Goal: Obtain resource: Download file/media

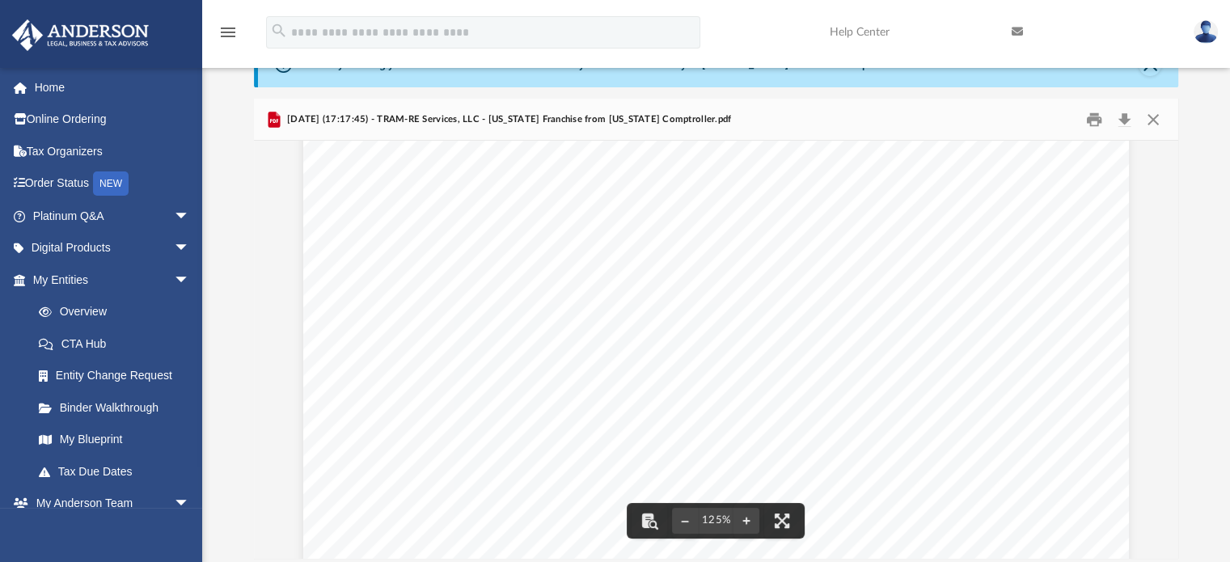
scroll to position [668, 0]
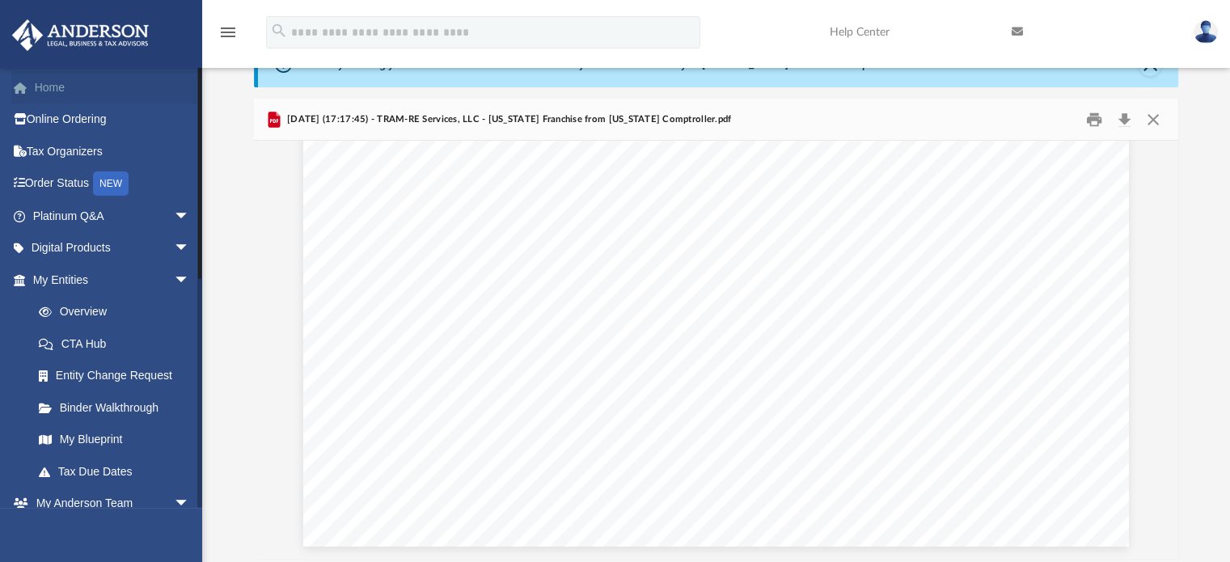
click at [49, 83] on link "Home" at bounding box center [112, 87] width 203 height 32
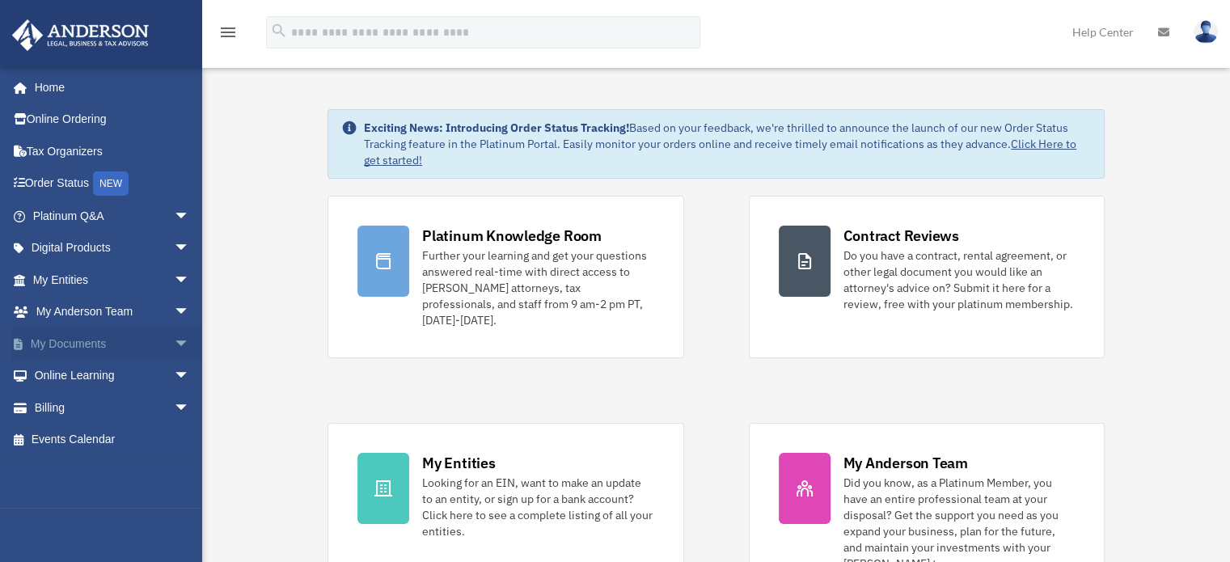
click at [174, 355] on span "arrow_drop_down" at bounding box center [190, 344] width 32 height 33
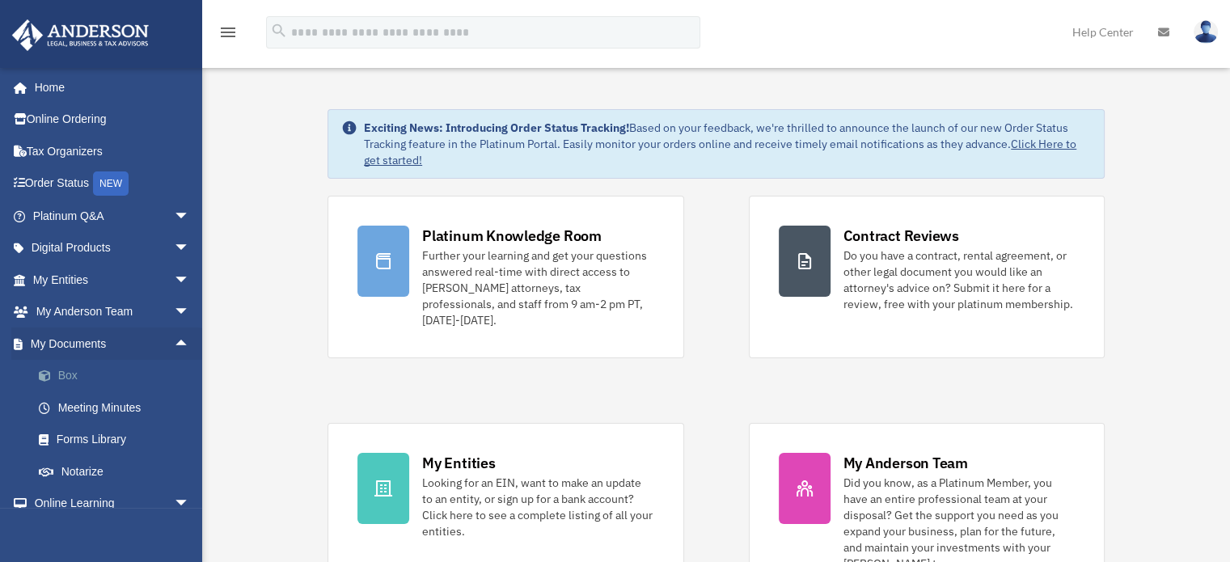
click at [66, 380] on link "Box" at bounding box center [119, 376] width 192 height 32
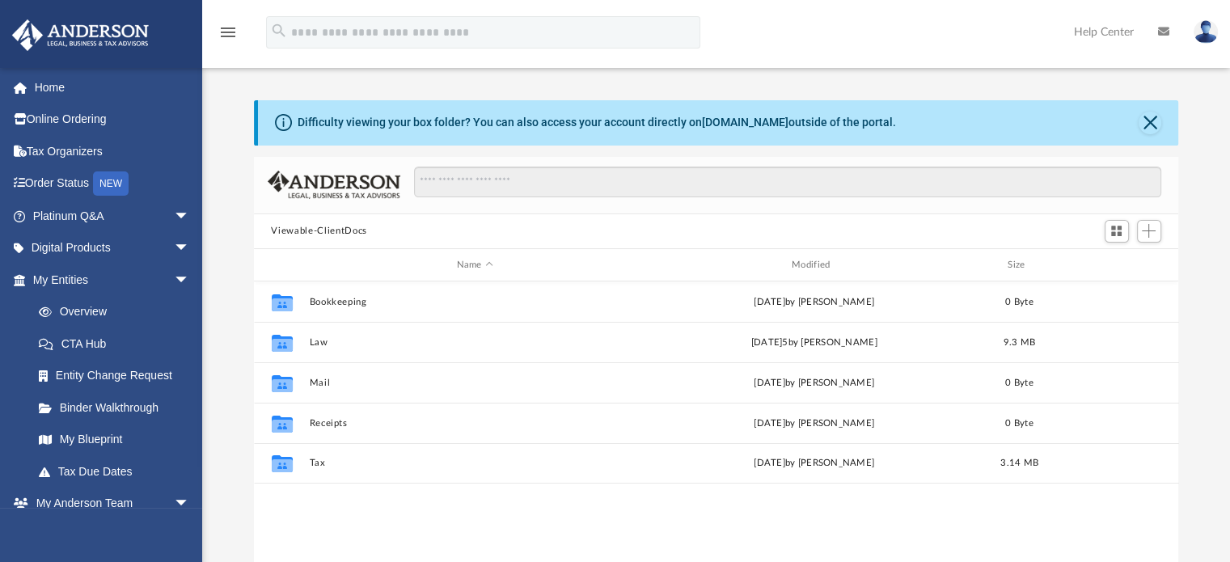
scroll to position [355, 912]
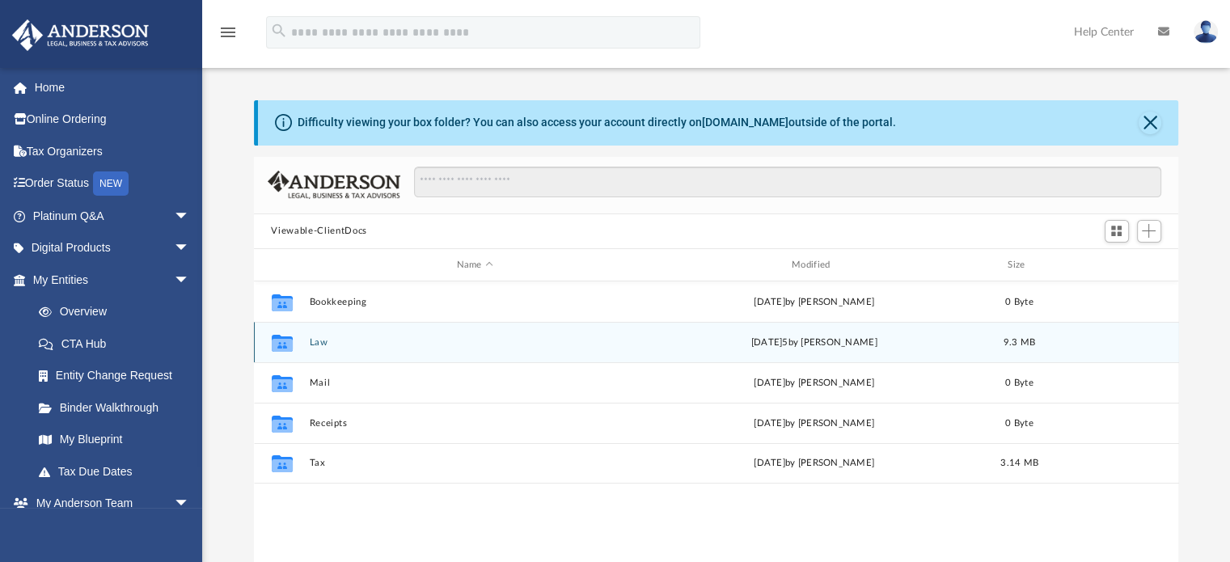
click at [315, 342] on button "Law" at bounding box center [475, 342] width 332 height 11
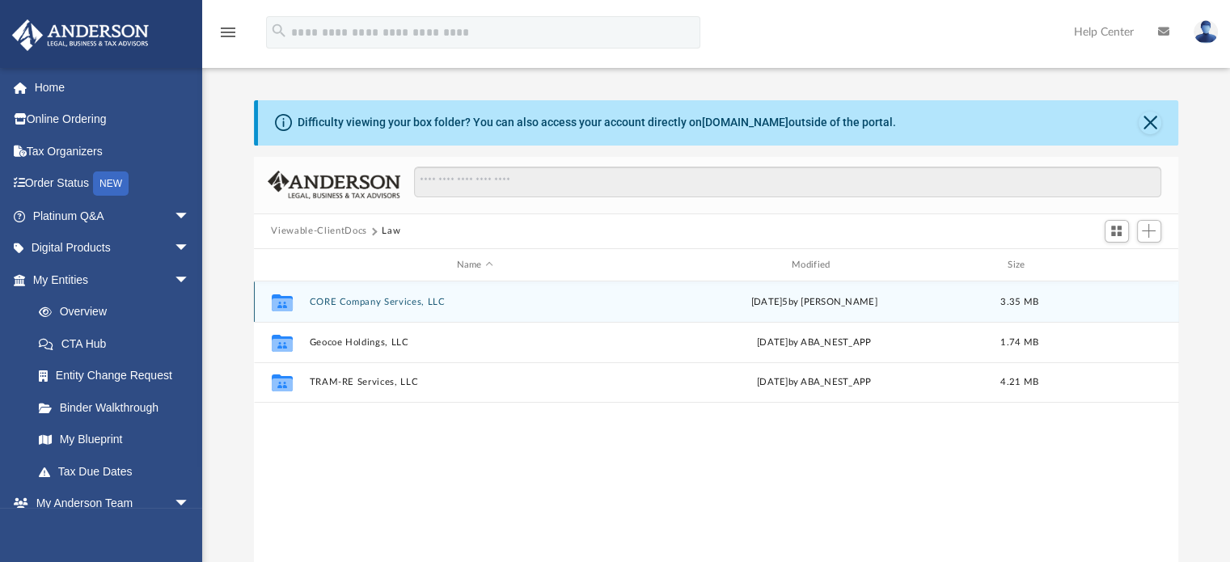
click at [327, 302] on button "CORE Company Services, LLC" at bounding box center [475, 302] width 332 height 11
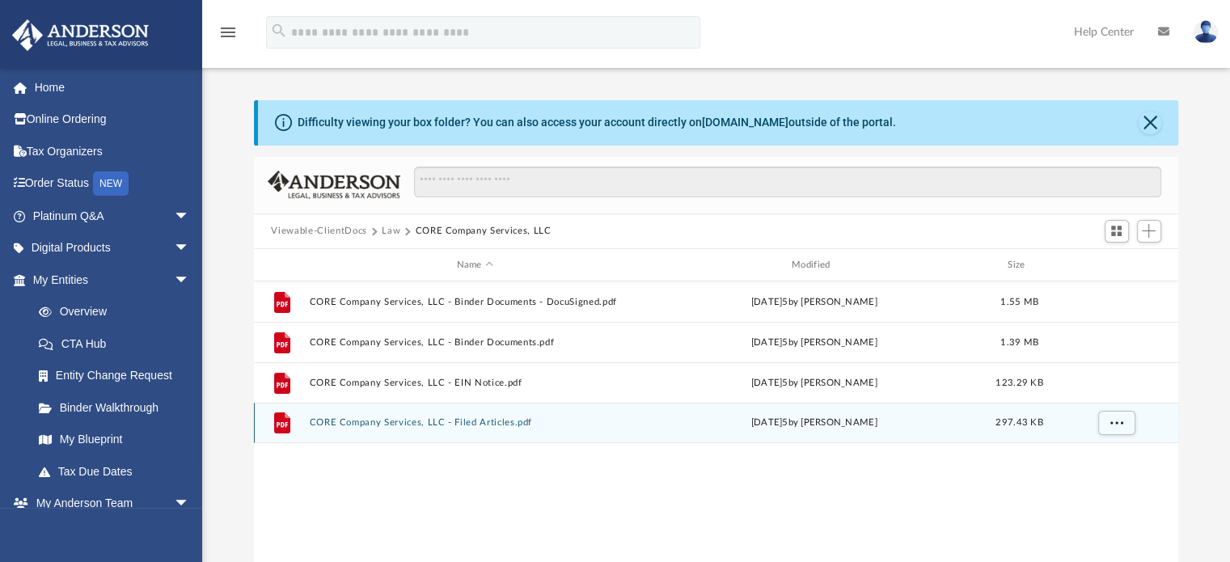
click at [356, 423] on button "CORE Company Services, LLC - Filed Articles.pdf" at bounding box center [475, 423] width 332 height 11
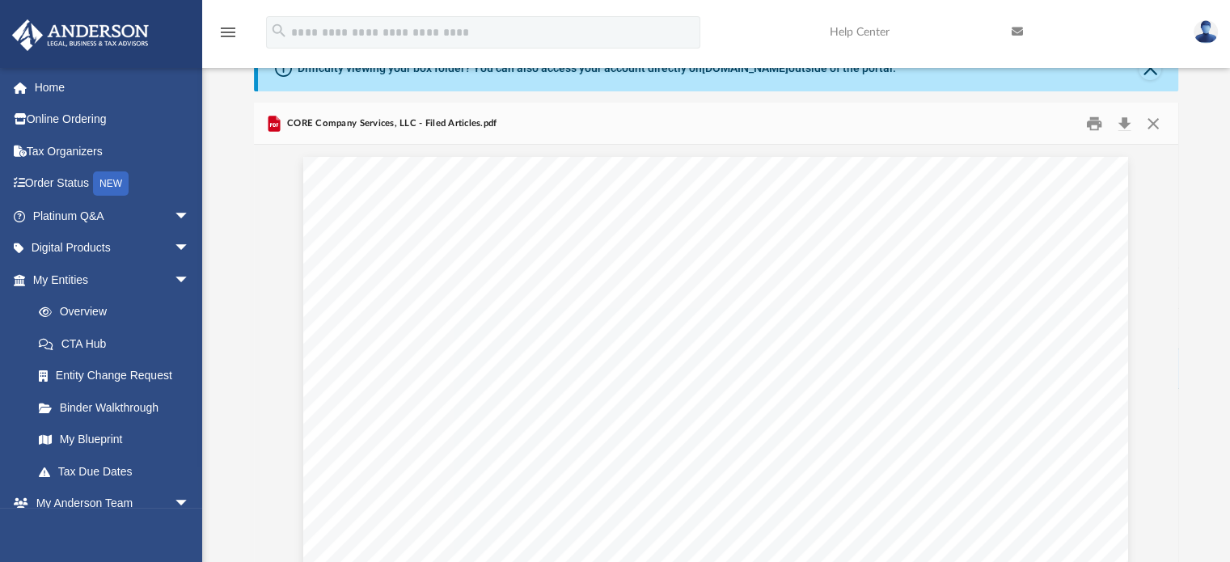
scroll to position [0, 0]
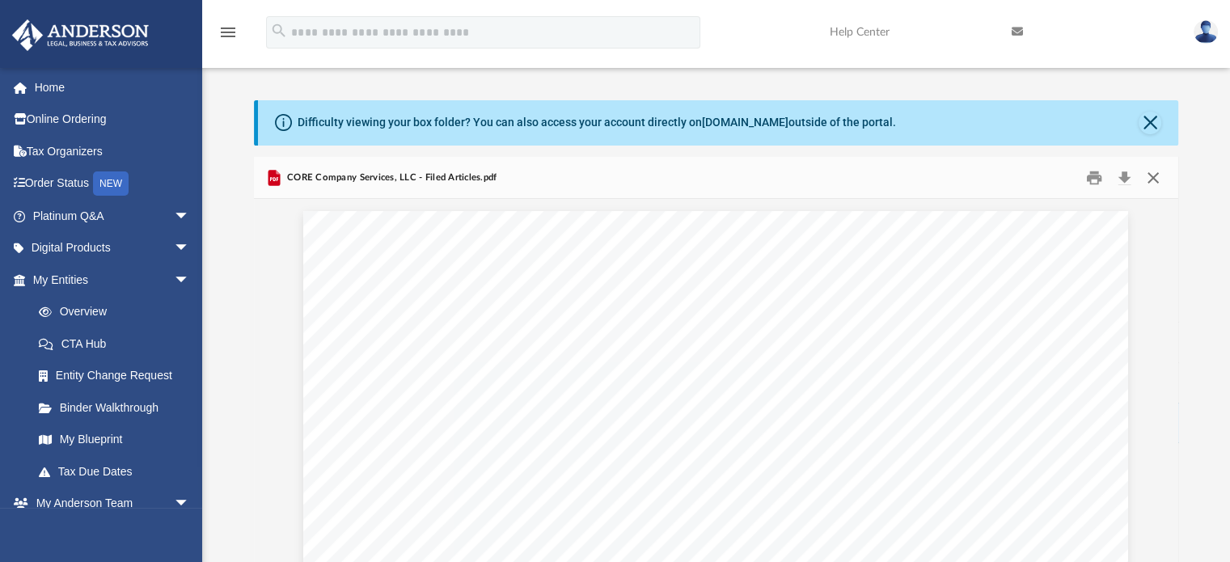
click at [1149, 178] on button "Close" at bounding box center [1153, 177] width 29 height 25
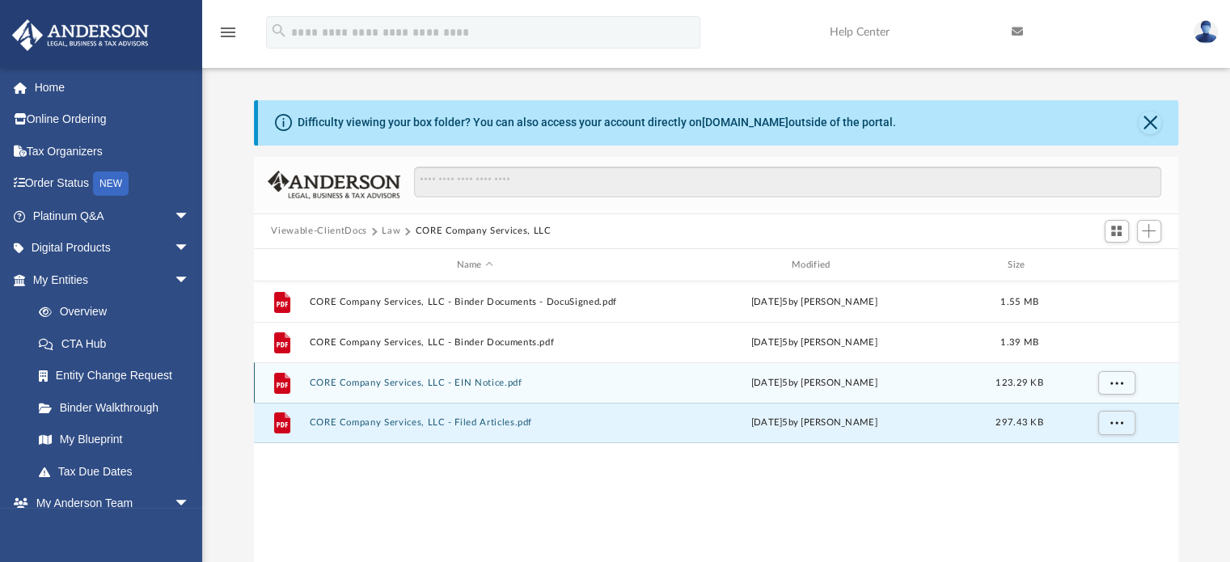
click at [493, 383] on button "CORE Company Services, LLC - EIN Notice.pdf" at bounding box center [475, 383] width 332 height 11
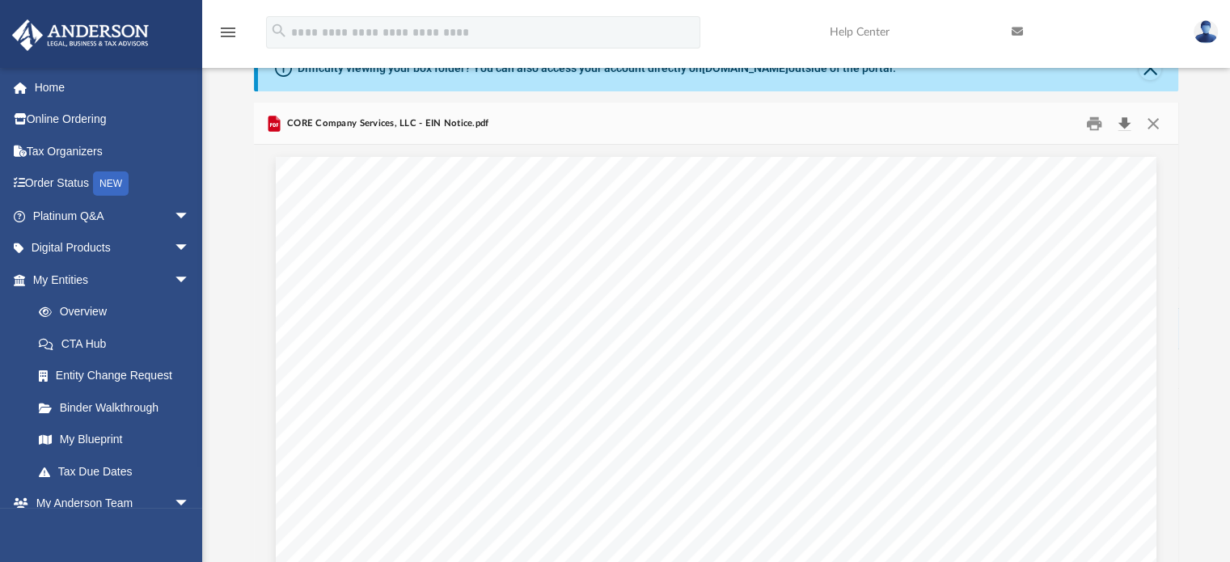
click at [1134, 120] on button "Download" at bounding box center [1125, 123] width 29 height 25
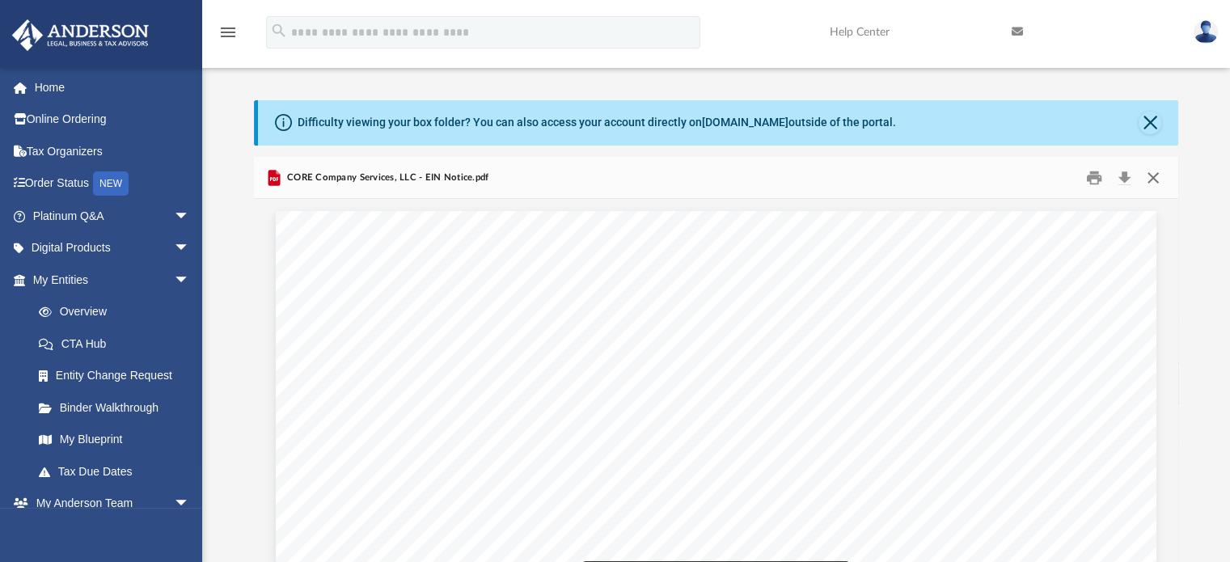
click at [1154, 176] on button "Close" at bounding box center [1153, 177] width 29 height 25
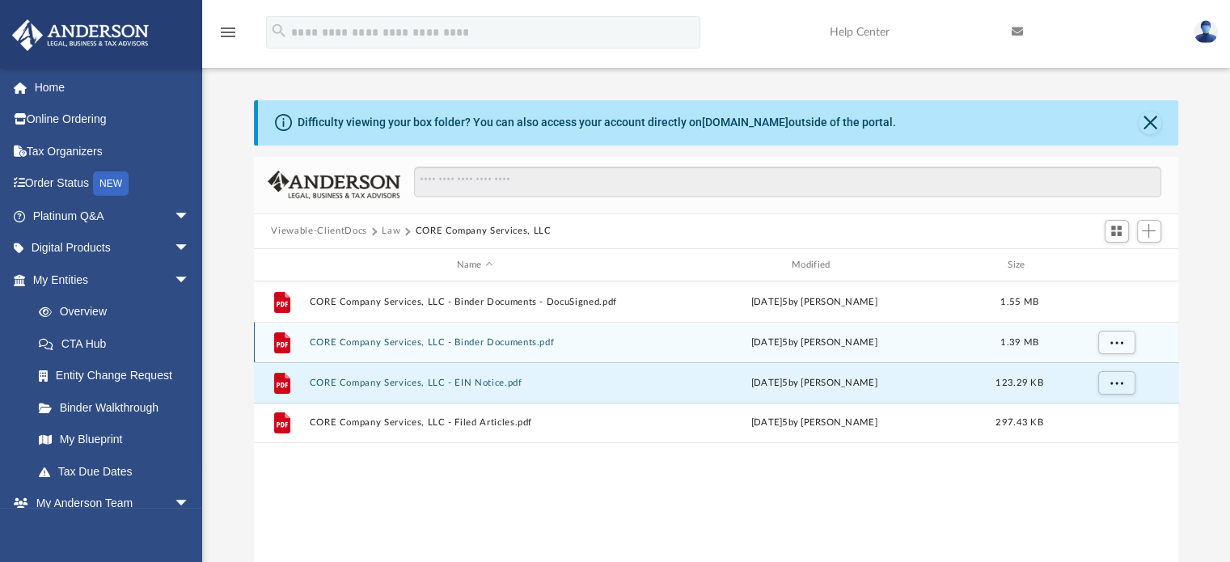
click at [1005, 341] on span "1.39 MB" at bounding box center [1020, 342] width 38 height 9
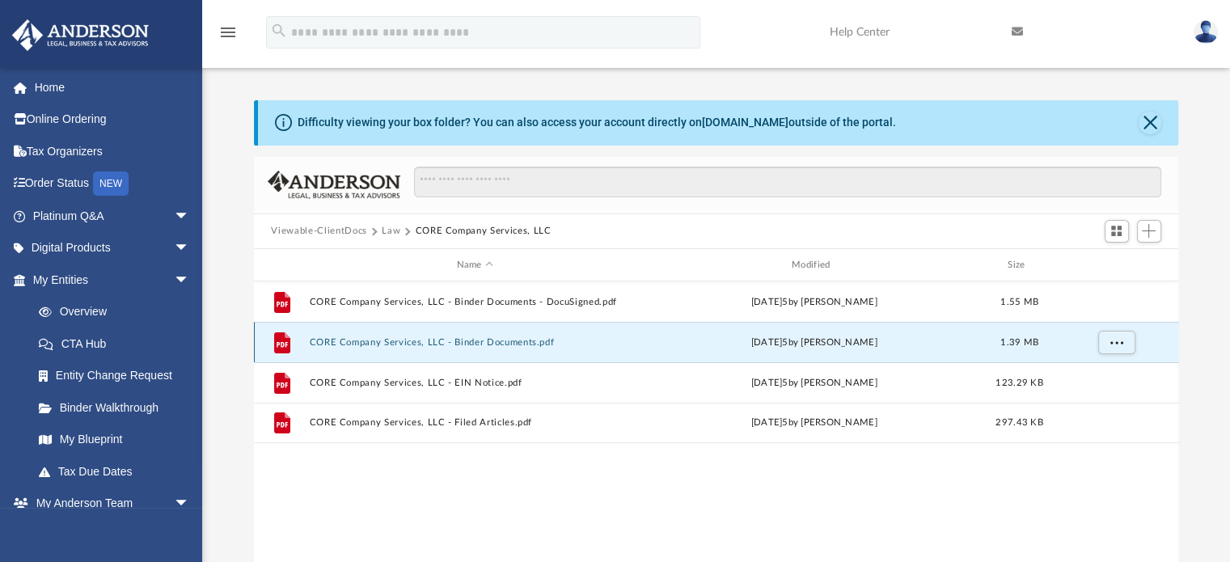
click at [415, 345] on button "CORE Company Services, LLC - Binder Documents.pdf" at bounding box center [475, 342] width 332 height 11
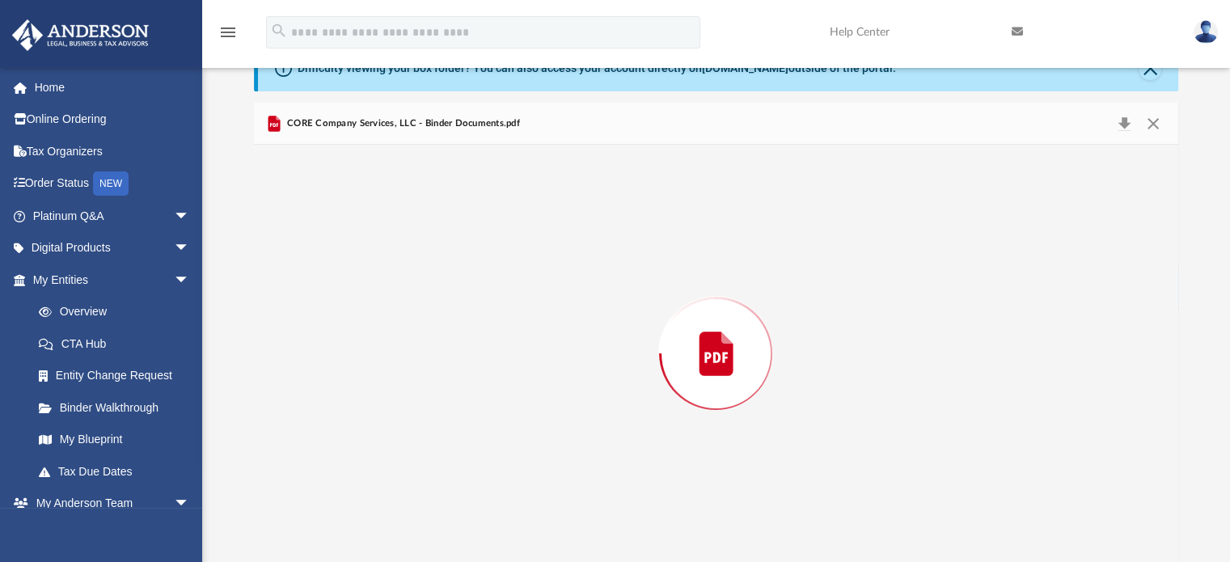
click at [408, 344] on div "Preview" at bounding box center [716, 353] width 925 height 417
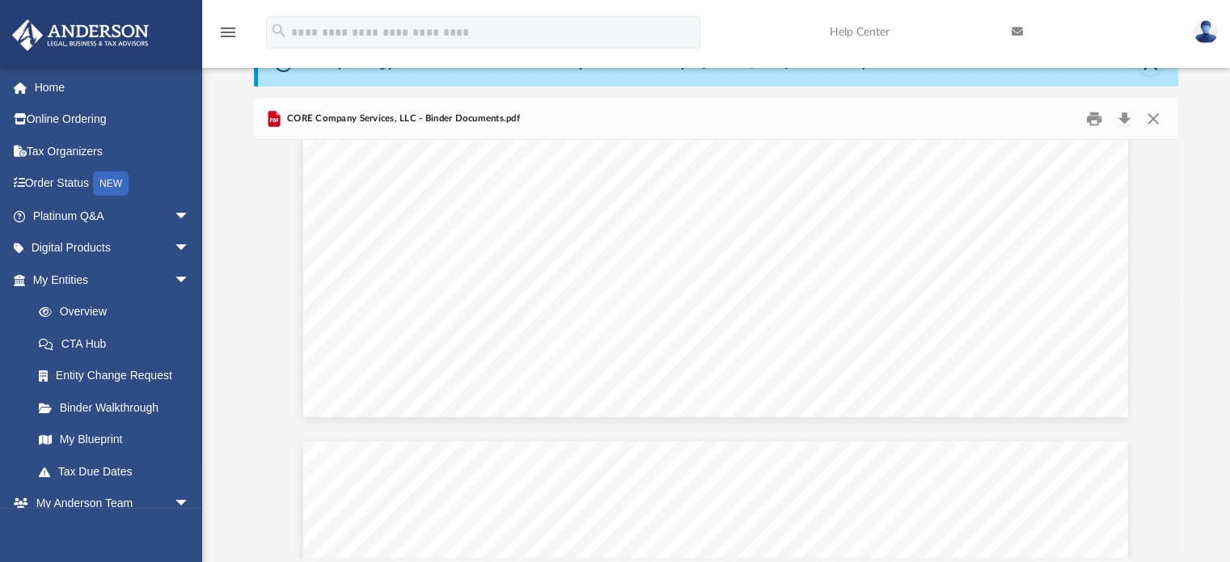
scroll to position [55, 0]
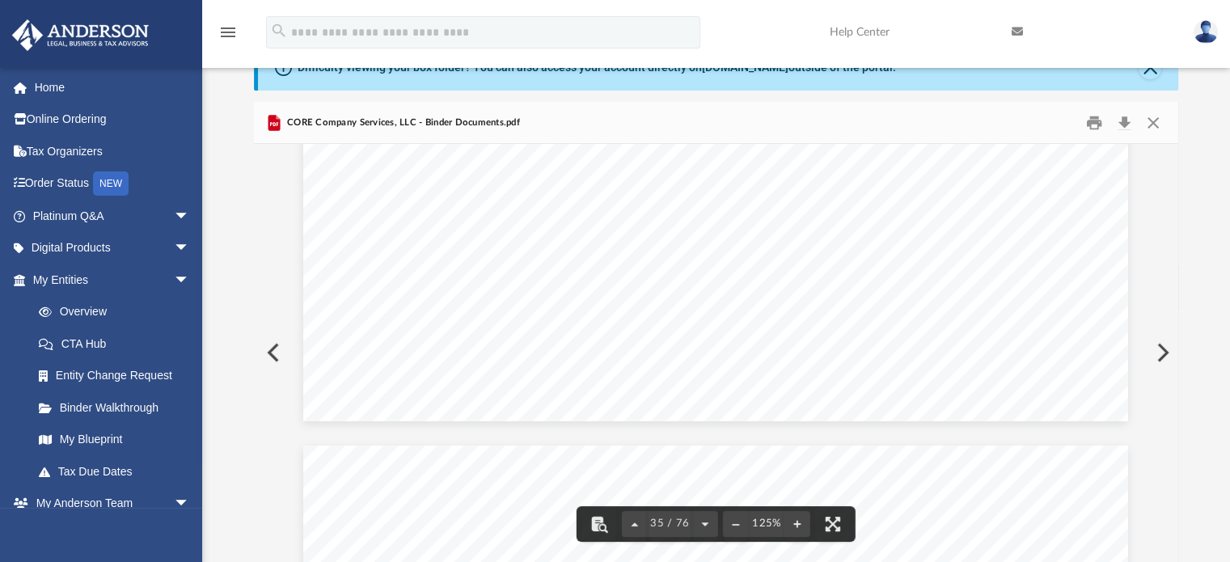
drag, startPoint x: 1172, startPoint y: 332, endPoint x: 1174, endPoint y: 53, distance: 278.3
click at [1174, 53] on div "menu search Site Menu add doroathome2012@gmail.com My Profile Reset Password Lo…" at bounding box center [615, 278] width 1230 height 666
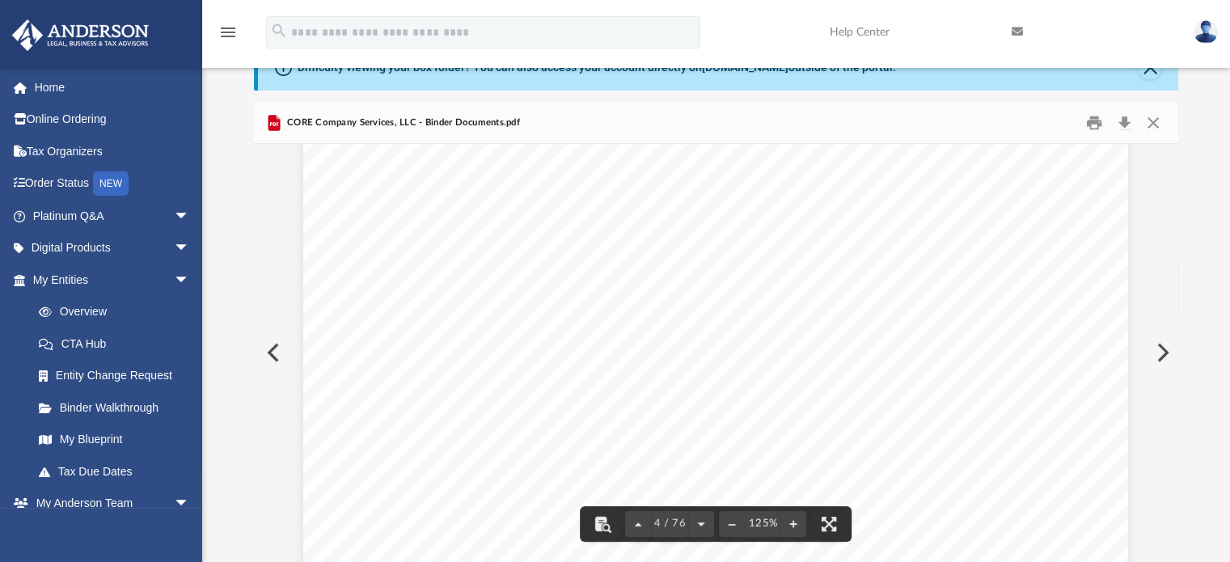
scroll to position [0, 0]
drag, startPoint x: 1173, startPoint y: 329, endPoint x: 1168, endPoint y: 106, distance: 223.3
click at [1168, 106] on div "CORE Company Services, LLC - Binder Documents.pdf Dorothy Whitaker 556 Windom W…" at bounding box center [716, 332] width 925 height 460
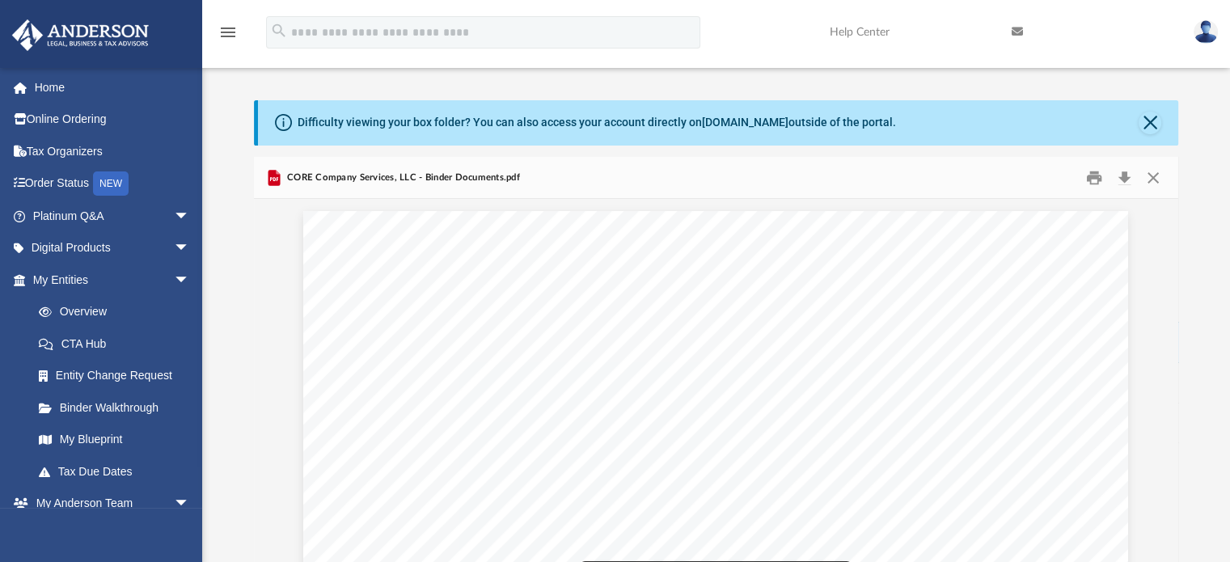
click at [432, 178] on span "CORE Company Services, LLC - Binder Documents.pdf" at bounding box center [402, 178] width 236 height 15
click at [1159, 188] on button "Close" at bounding box center [1153, 177] width 29 height 25
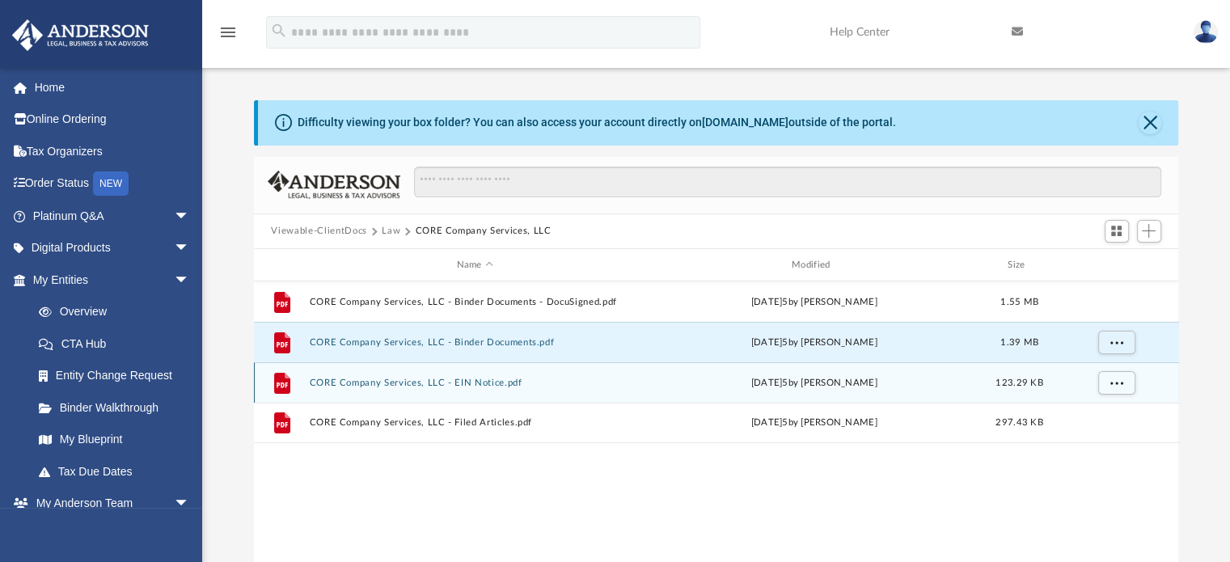
click at [349, 383] on button "CORE Company Services, LLC - EIN Notice.pdf" at bounding box center [475, 383] width 332 height 11
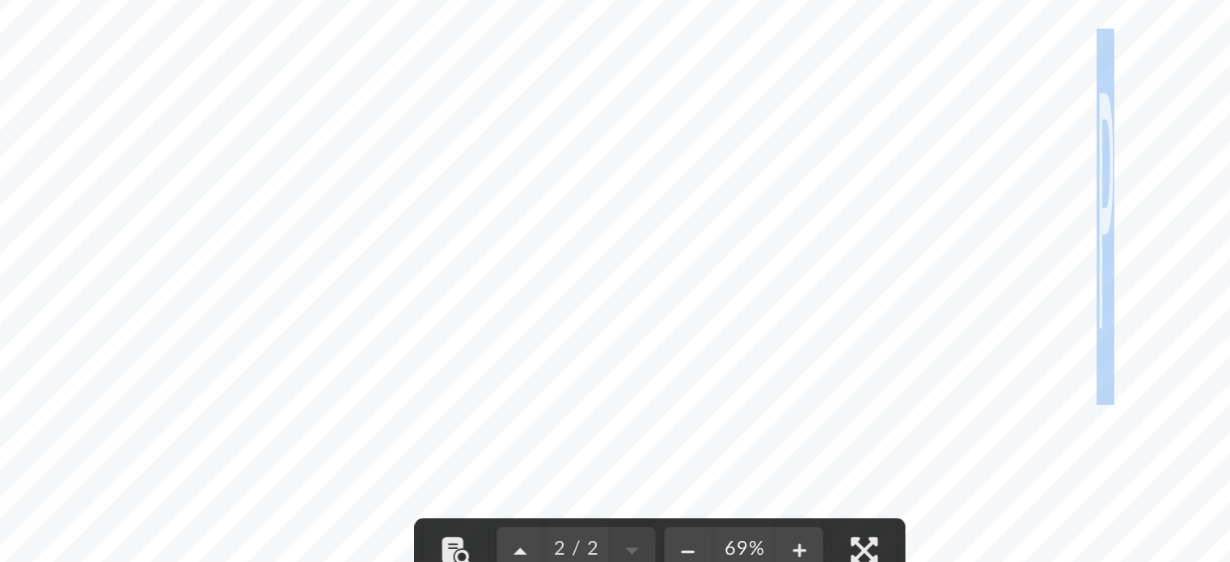
scroll to position [1643, 0]
click at [444, 228] on span ")" at bounding box center [455, 317] width 30 height 222
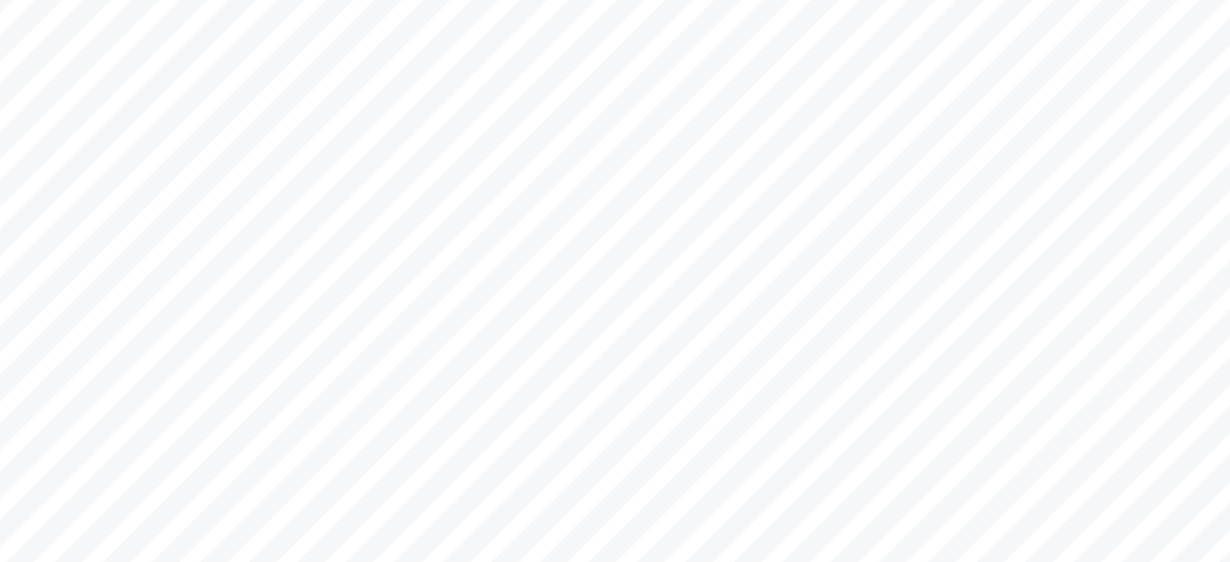
click at [440, 229] on span ")" at bounding box center [455, 317] width 30 height 222
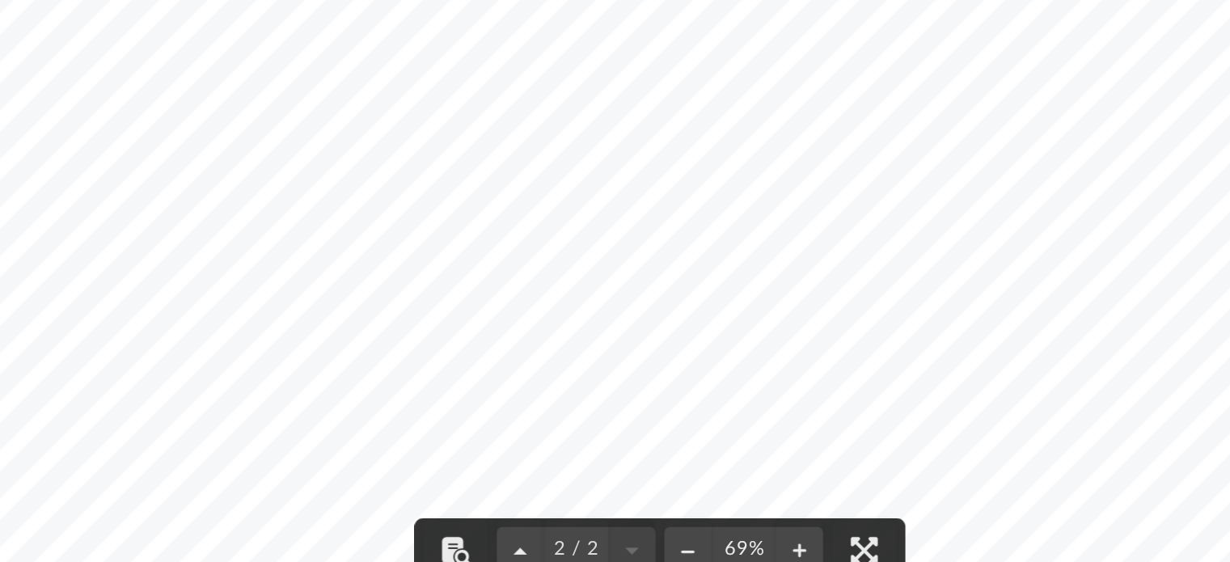
click at [461, 236] on div "                                        …" at bounding box center [716, 320] width 881 height 1246
click at [438, 226] on span "" at bounding box center [448, 317] width 20 height 222
click at [421, 231] on div "                                        …" at bounding box center [716, 320] width 881 height 1246
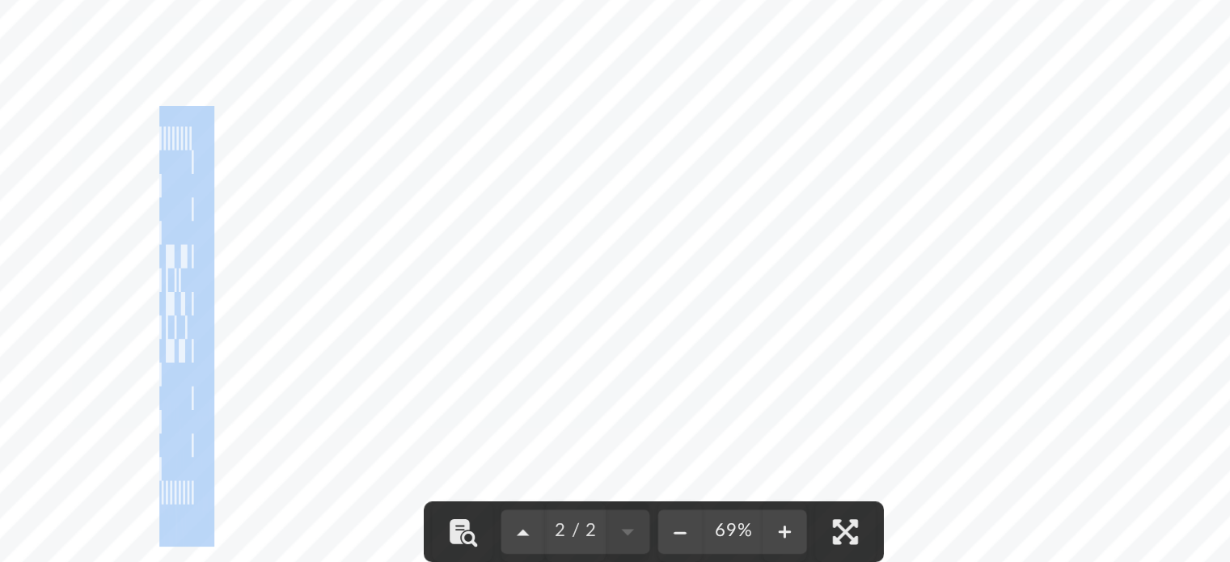
scroll to position [134, 0]
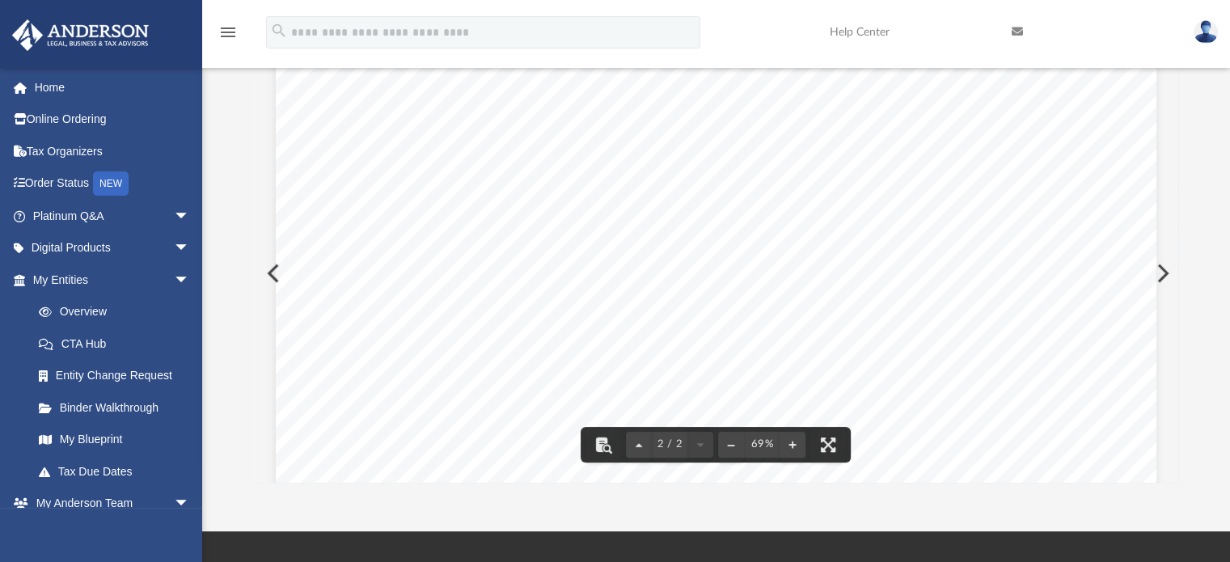
click at [903, 235] on span "L" at bounding box center [908, 286] width 10 height 177
click at [459, 235] on span "" at bounding box center [465, 327] width 20 height 222
click at [467, 237] on span "" at bounding box center [477, 327] width 20 height 222
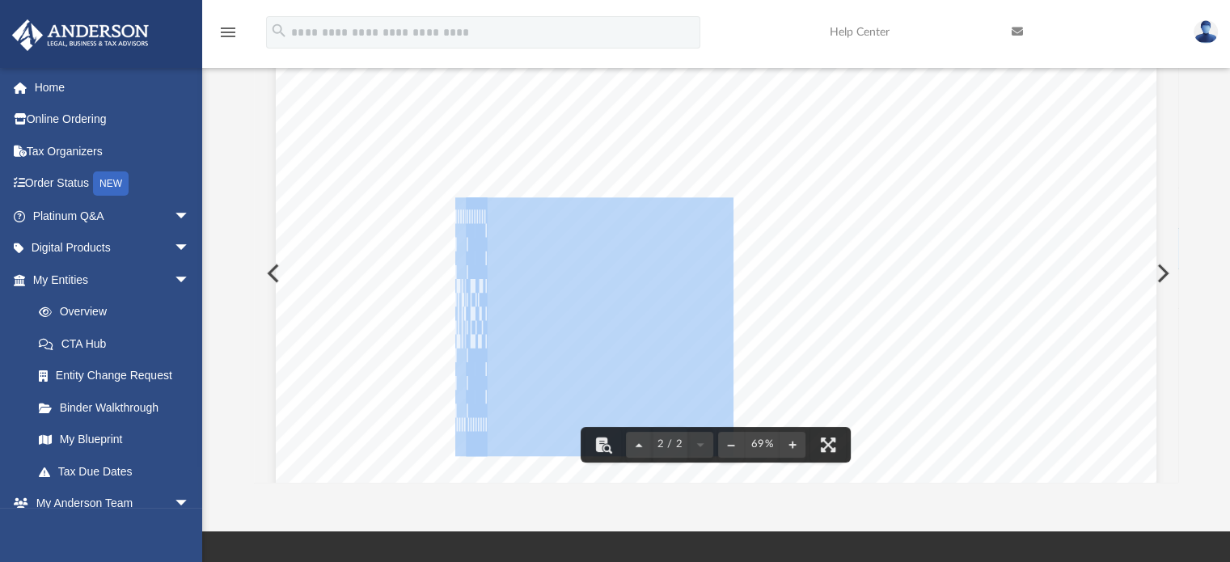
drag, startPoint x: 460, startPoint y: 237, endPoint x: 450, endPoint y: 251, distance: 17.3
click at [450, 251] on div "                                        …" at bounding box center [716, 329] width 881 height 1246
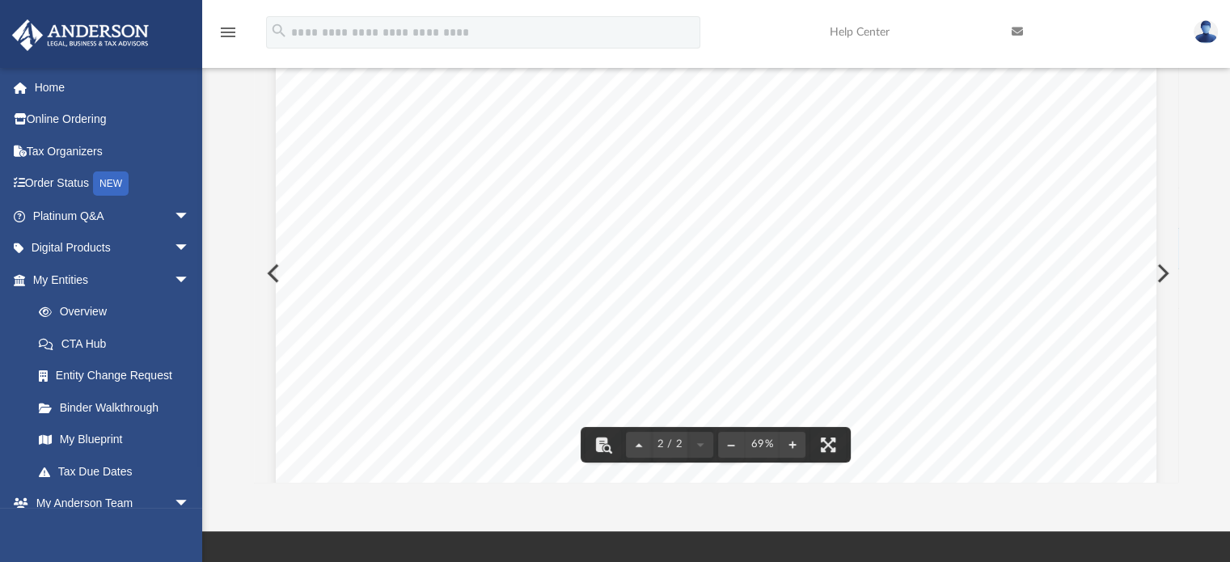
click at [432, 243] on span "" at bounding box center [442, 327] width 20 height 222
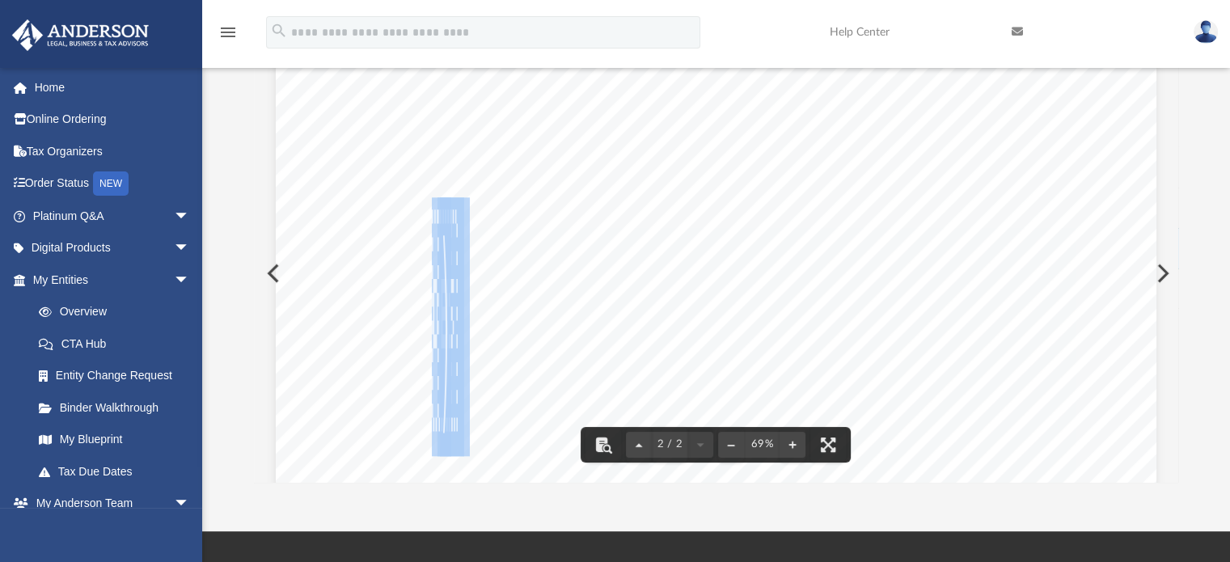
drag, startPoint x: 426, startPoint y: 243, endPoint x: 442, endPoint y: 233, distance: 18.6
click at [442, 233] on div "                                        …" at bounding box center [716, 329] width 881 height 1246
click at [442, 233] on span ")" at bounding box center [455, 327] width 30 height 222
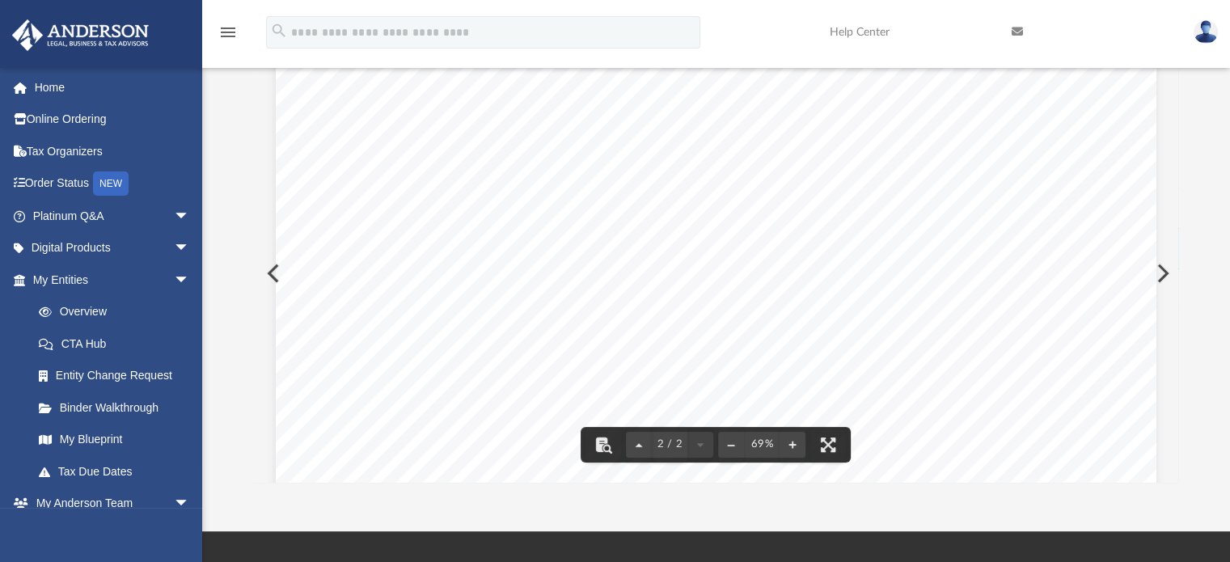
click at [531, 251] on span "C" at bounding box center [533, 327] width 12 height 222
click at [469, 248] on span "" at bounding box center [479, 327] width 20 height 222
click at [469, 225] on span "" at bounding box center [479, 327] width 20 height 222
click at [469, 223] on span "" at bounding box center [479, 327] width 20 height 222
click at [459, 236] on span "" at bounding box center [465, 327] width 20 height 222
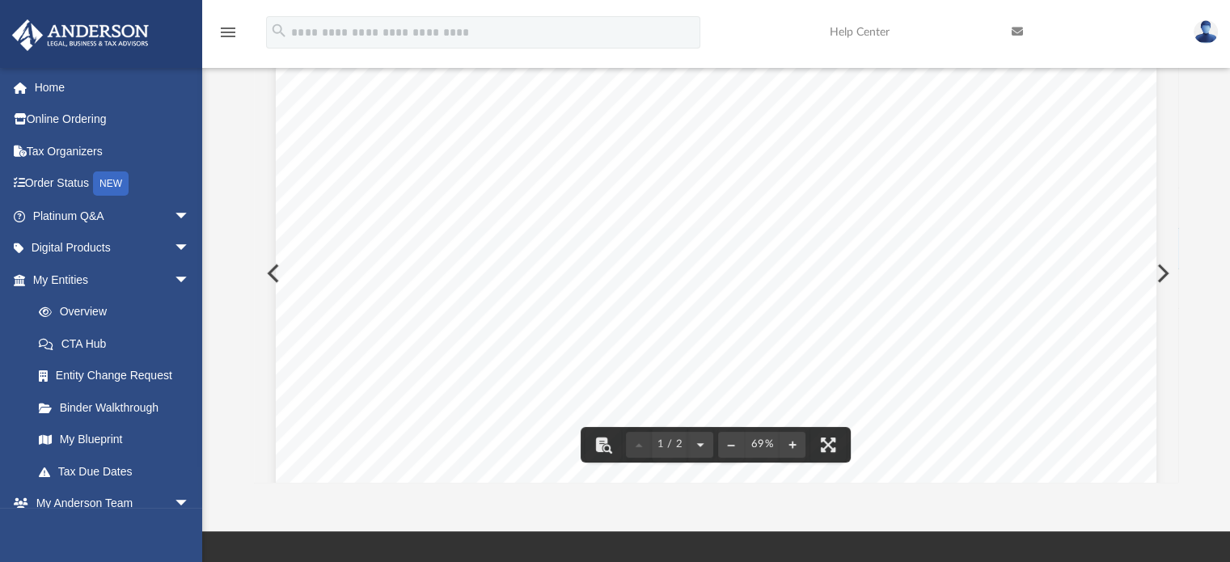
scroll to position [0, 0]
click at [1152, 270] on button "Preview" at bounding box center [1162, 273] width 36 height 45
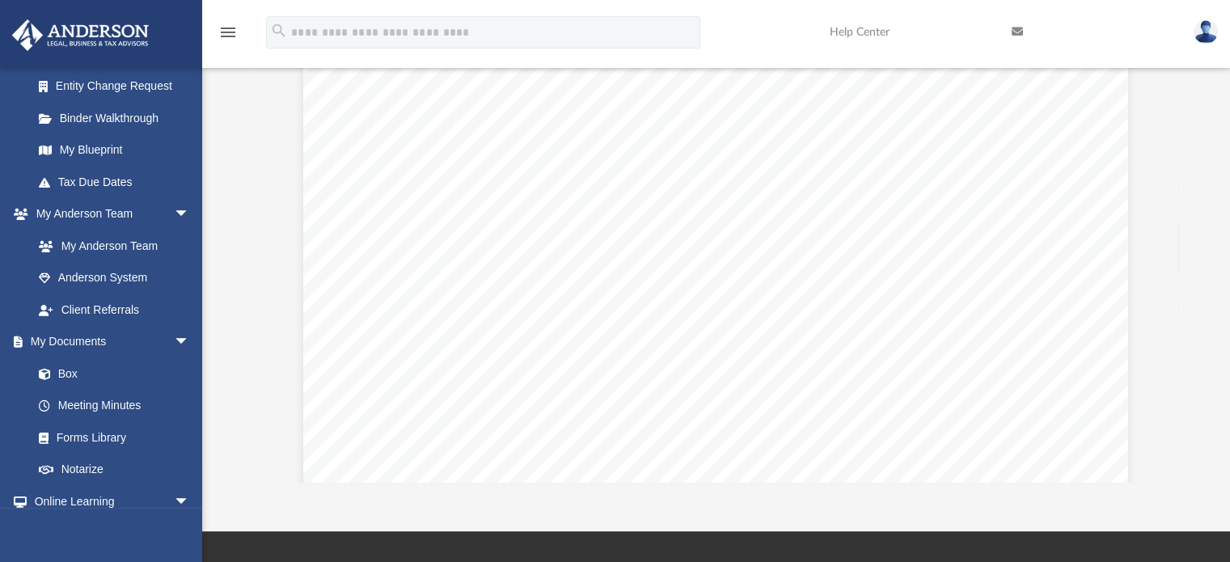
scroll to position [294, 0]
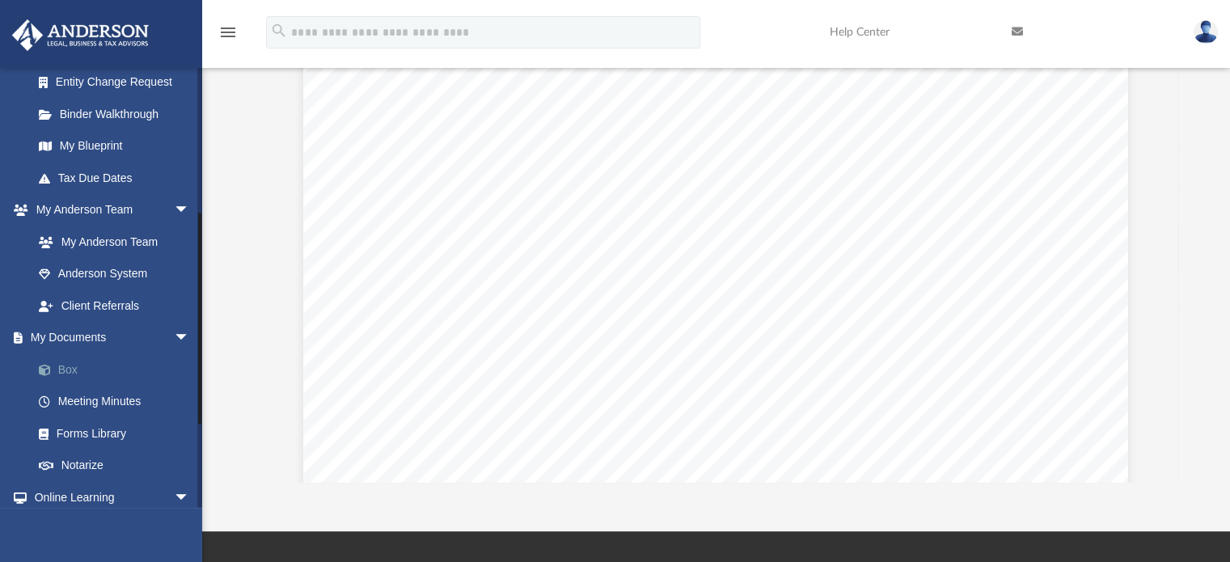
click at [65, 372] on link "Box" at bounding box center [119, 369] width 192 height 32
